Goal: Information Seeking & Learning: Learn about a topic

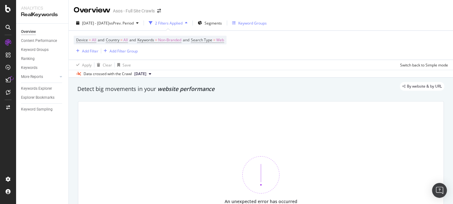
click at [267, 23] on div "Keyword Groups" at bounding box center [253, 22] width 28 height 5
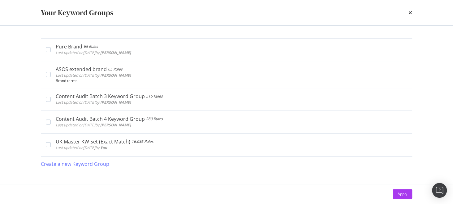
click at [407, 13] on div "Your Keyword Groups" at bounding box center [227, 12] width 372 height 11
click at [409, 12] on icon "times" at bounding box center [411, 12] width 4 height 5
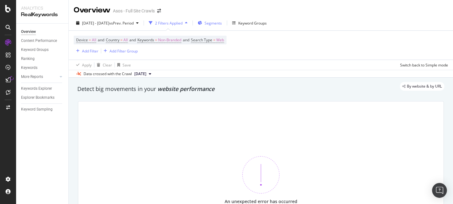
click at [225, 28] on button "Segments" at bounding box center [209, 23] width 29 height 10
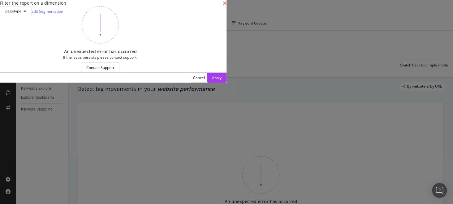
click at [227, 6] on icon "times" at bounding box center [225, 3] width 4 height 5
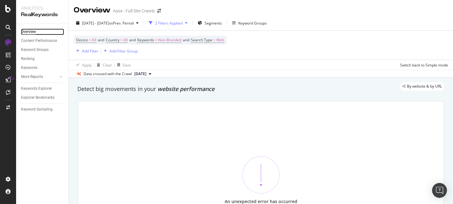
drag, startPoint x: 32, startPoint y: 32, endPoint x: 139, endPoint y: 13, distance: 108.8
click at [32, 32] on div "Overview" at bounding box center [28, 31] width 15 height 7
